Goal: Complete application form

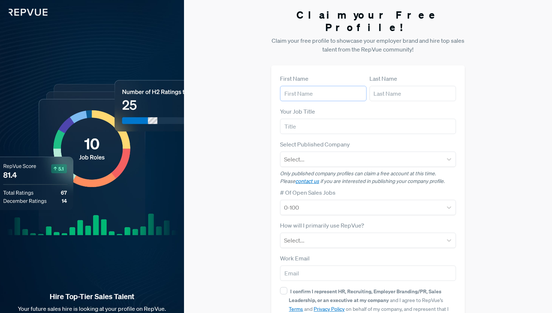
click at [306, 86] on input "text" at bounding box center [323, 93] width 87 height 15
type input "Ivy"
type input "[PERSON_NAME]"
click at [296, 119] on input "text" at bounding box center [368, 126] width 176 height 15
type input "HRM"
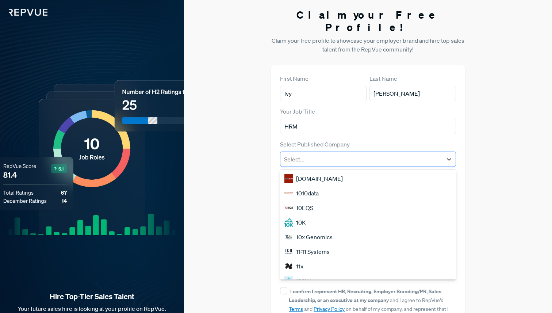
click at [308, 154] on div at bounding box center [361, 159] width 154 height 10
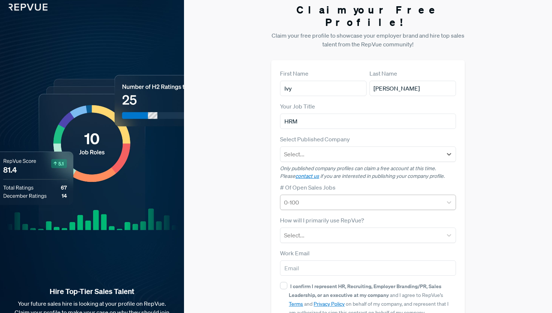
click at [346, 197] on div at bounding box center [361, 202] width 154 height 10
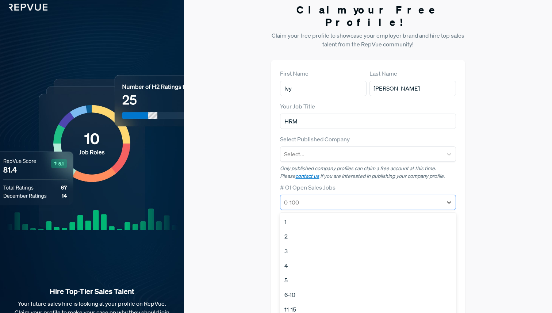
scroll to position [5, 0]
click at [345, 229] on div "2" at bounding box center [368, 236] width 176 height 15
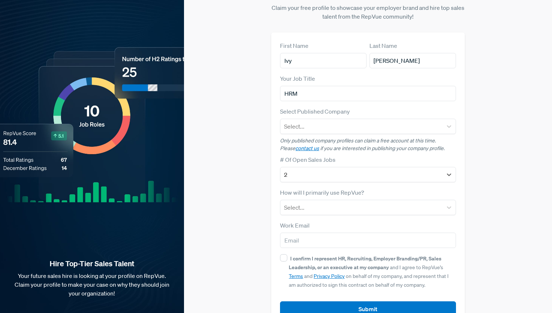
scroll to position [42, 0]
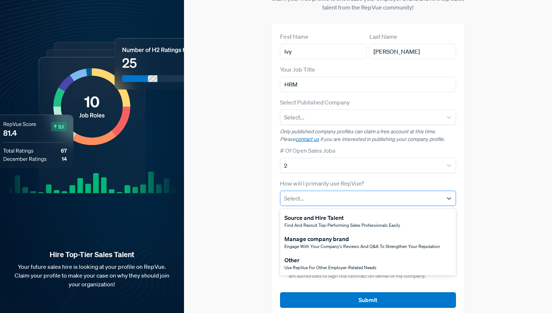
click at [337, 193] on div at bounding box center [361, 198] width 154 height 10
click at [338, 213] on div "Source and Hire Talent" at bounding box center [342, 217] width 116 height 9
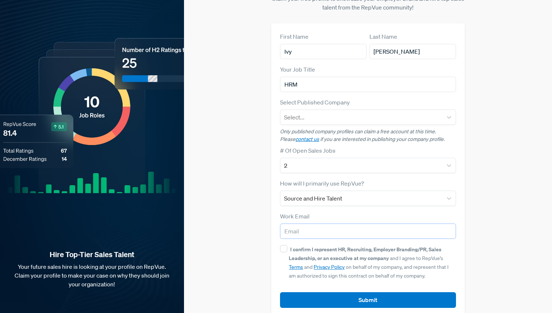
click at [336, 223] on input "email" at bounding box center [368, 230] width 176 height 15
type input "[EMAIL_ADDRESS]"
click at [335, 112] on div at bounding box center [361, 117] width 154 height 10
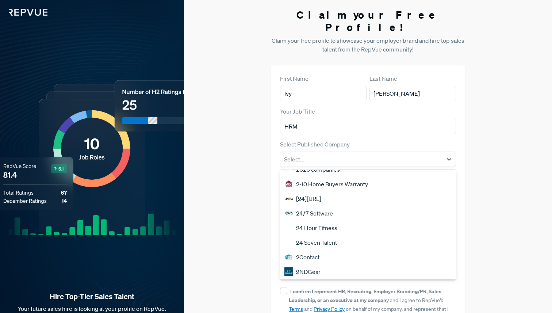
scroll to position [408, 0]
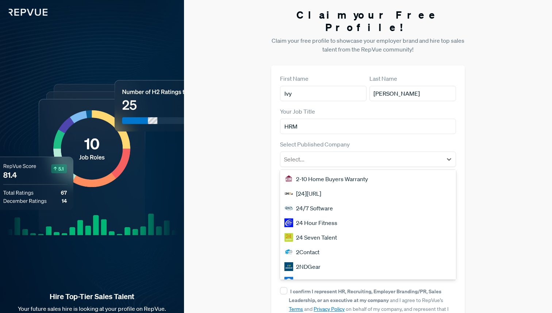
click at [249, 231] on div "Claim your Free Profile! Claim your free profile to showcase your employer bran…" at bounding box center [368, 183] width 368 height 367
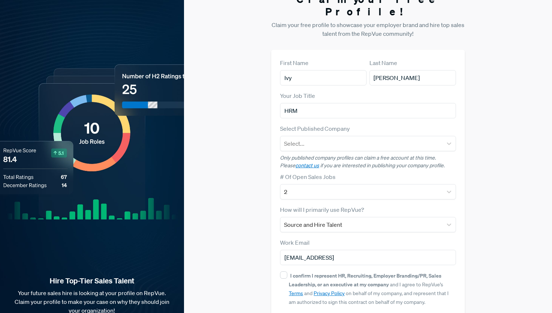
scroll to position [17, 0]
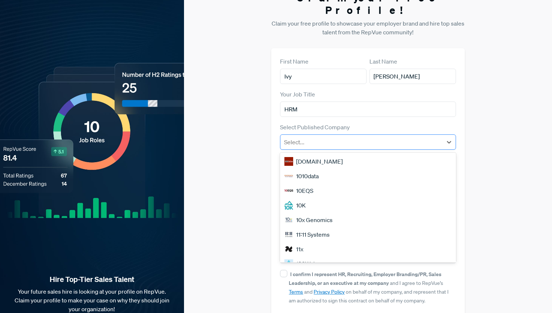
click at [321, 137] on div at bounding box center [361, 142] width 154 height 10
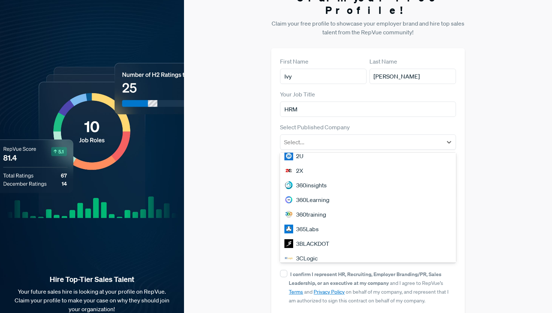
scroll to position [423, 0]
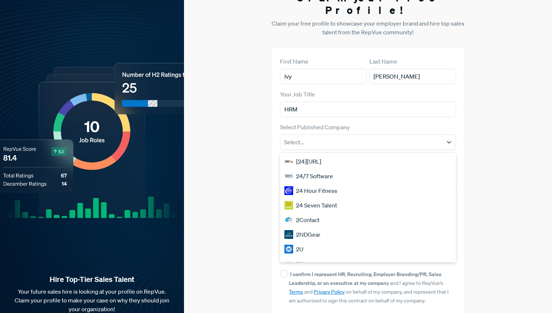
click at [258, 128] on div "Claim your Free Profile! Claim your free profile to showcase your employer bran…" at bounding box center [368, 166] width 368 height 367
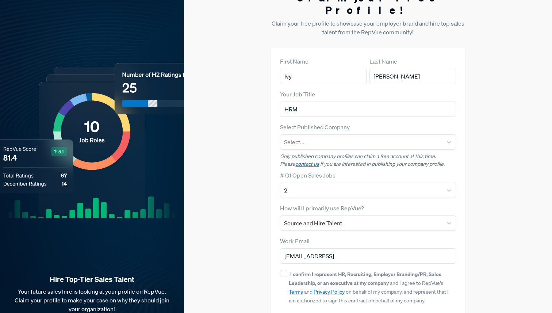
scroll to position [42, 0]
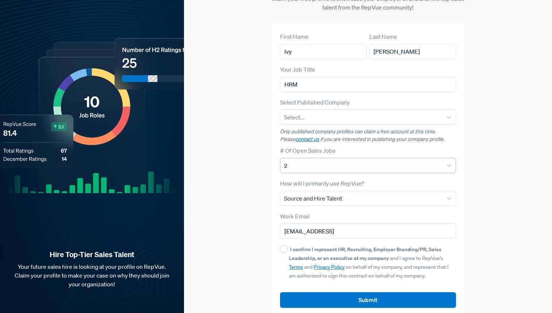
click at [304, 159] on div "2" at bounding box center [361, 165] width 162 height 13
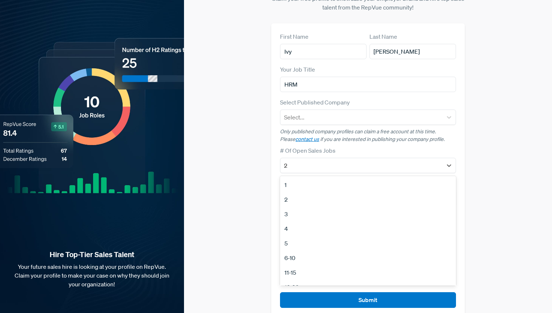
click at [299, 236] on div "5" at bounding box center [368, 243] width 176 height 15
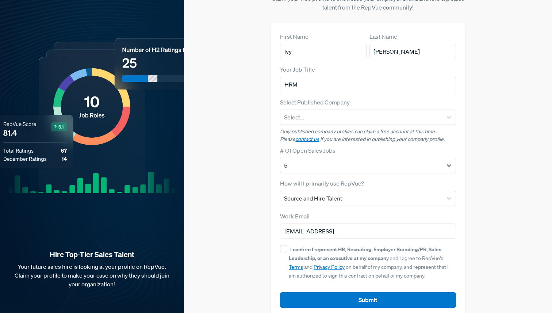
click at [249, 230] on div "Claim your Free Profile! Claim your free profile to showcase your employer bran…" at bounding box center [368, 141] width 368 height 367
click at [284, 245] on input "I confirm I represent HR, Recruiting, Employer Branding/PR, Sales Leadership, o…" at bounding box center [283, 248] width 7 height 7
checkbox input "true"
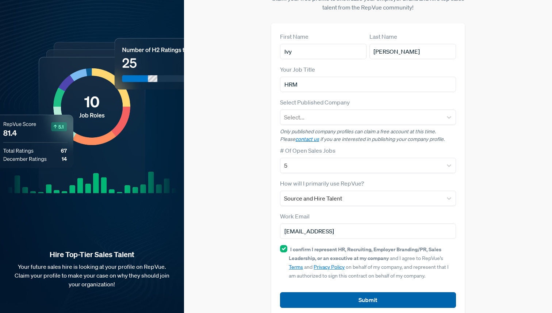
click at [303, 292] on button "Submit" at bounding box center [368, 300] width 176 height 16
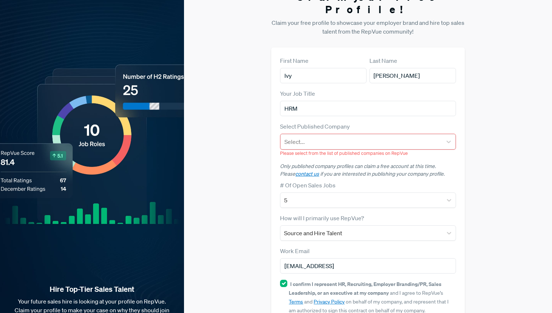
scroll to position [10, 0]
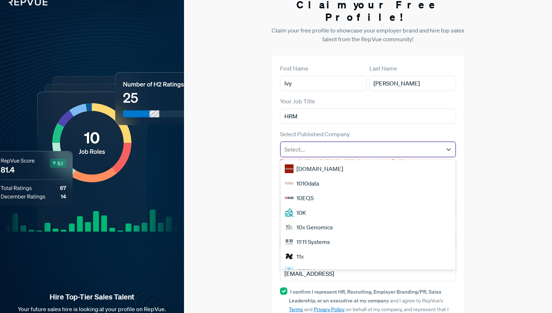
click at [299, 144] on div at bounding box center [361, 149] width 154 height 10
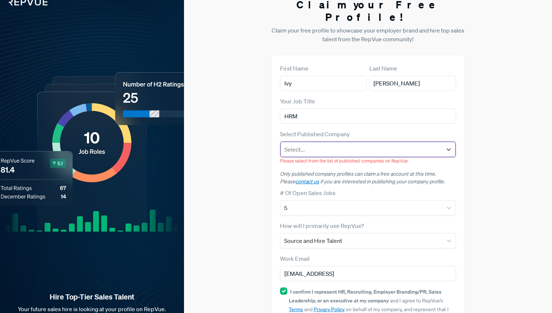
click at [394, 144] on div at bounding box center [361, 149] width 154 height 10
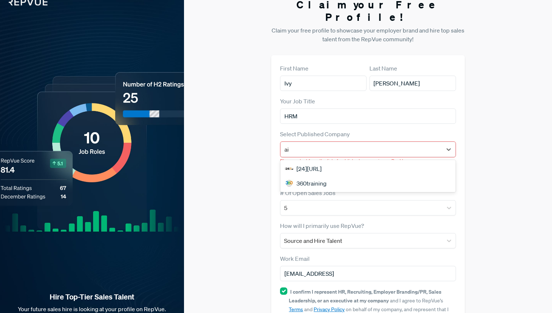
scroll to position [0, 0]
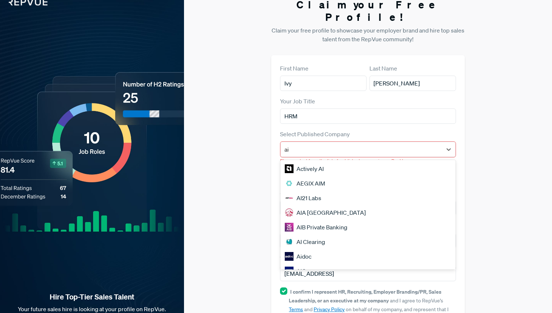
type input "a"
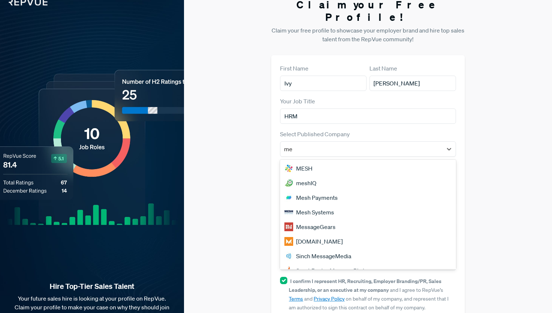
type input "m"
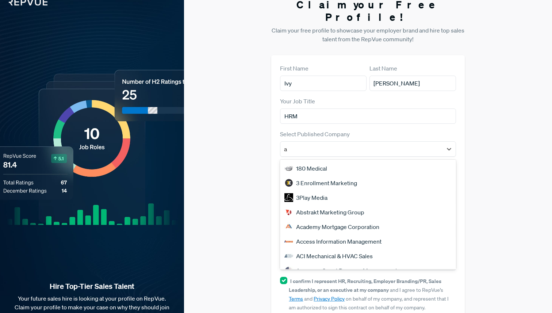
type input "ai"
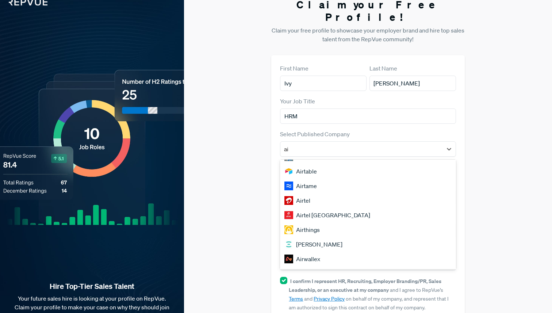
scroll to position [624, 0]
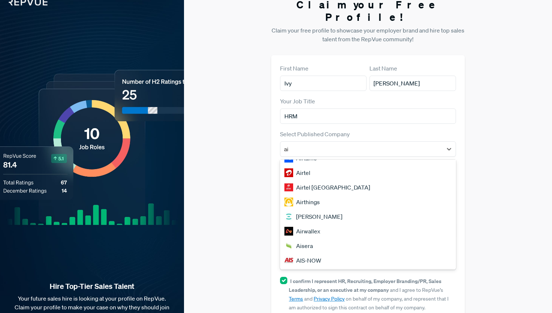
click at [348, 224] on div "Airwallex" at bounding box center [368, 231] width 176 height 15
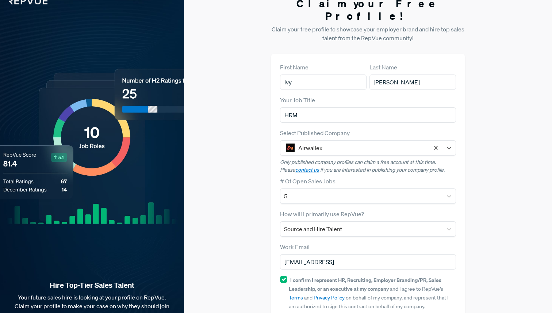
scroll to position [0, 0]
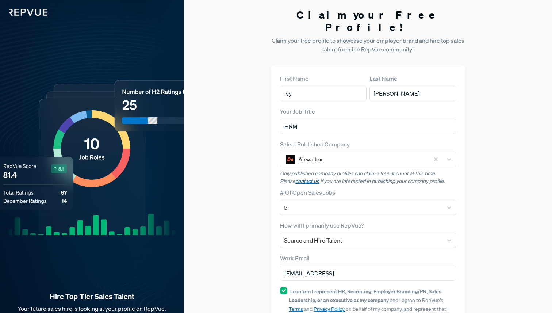
click at [295, 178] on link "contact us" at bounding box center [307, 181] width 24 height 7
